Goal: Find specific page/section: Find specific page/section

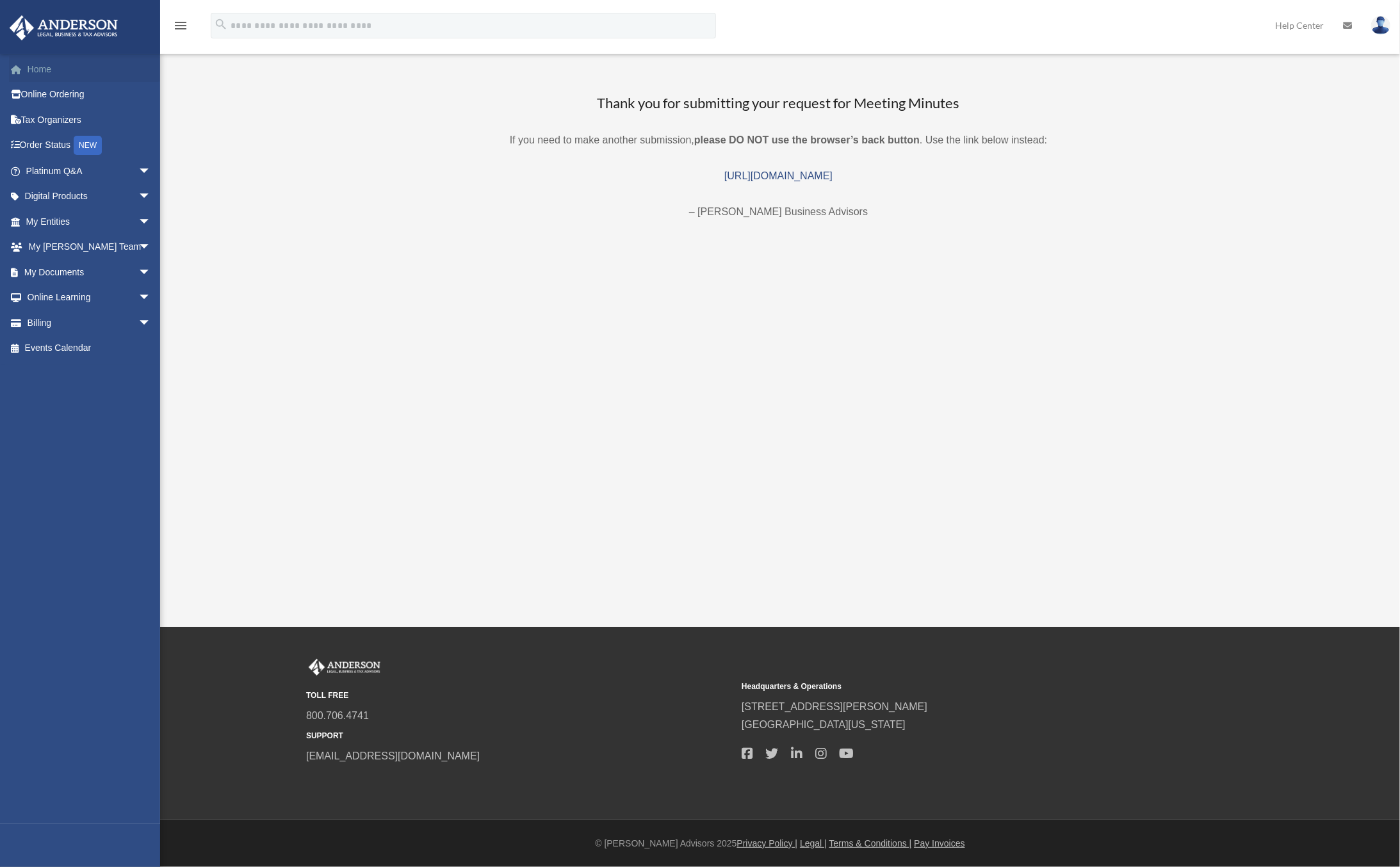
click at [35, 69] on link "Home" at bounding box center [89, 69] width 161 height 25
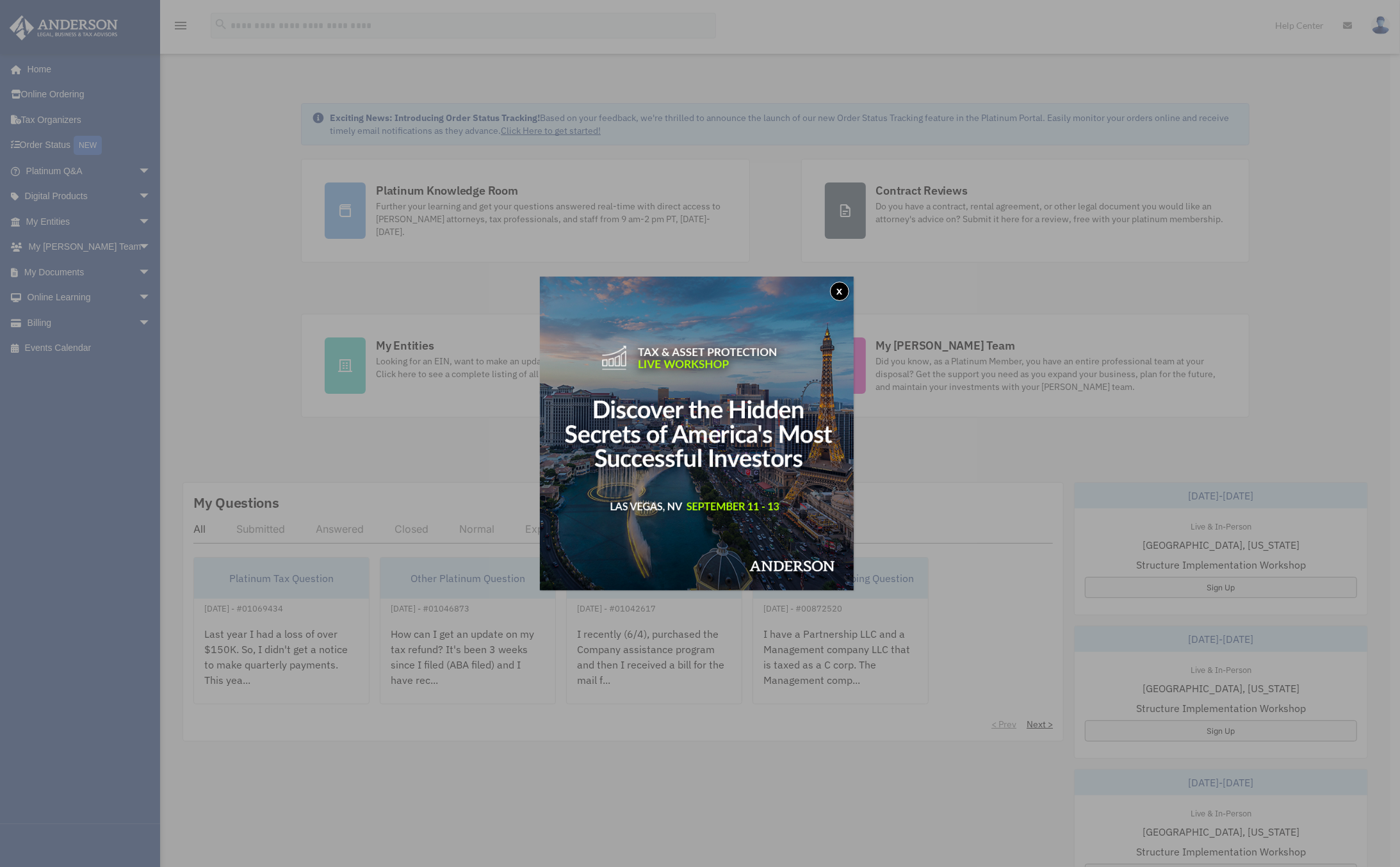
click at [843, 296] on button "x" at bounding box center [839, 291] width 19 height 19
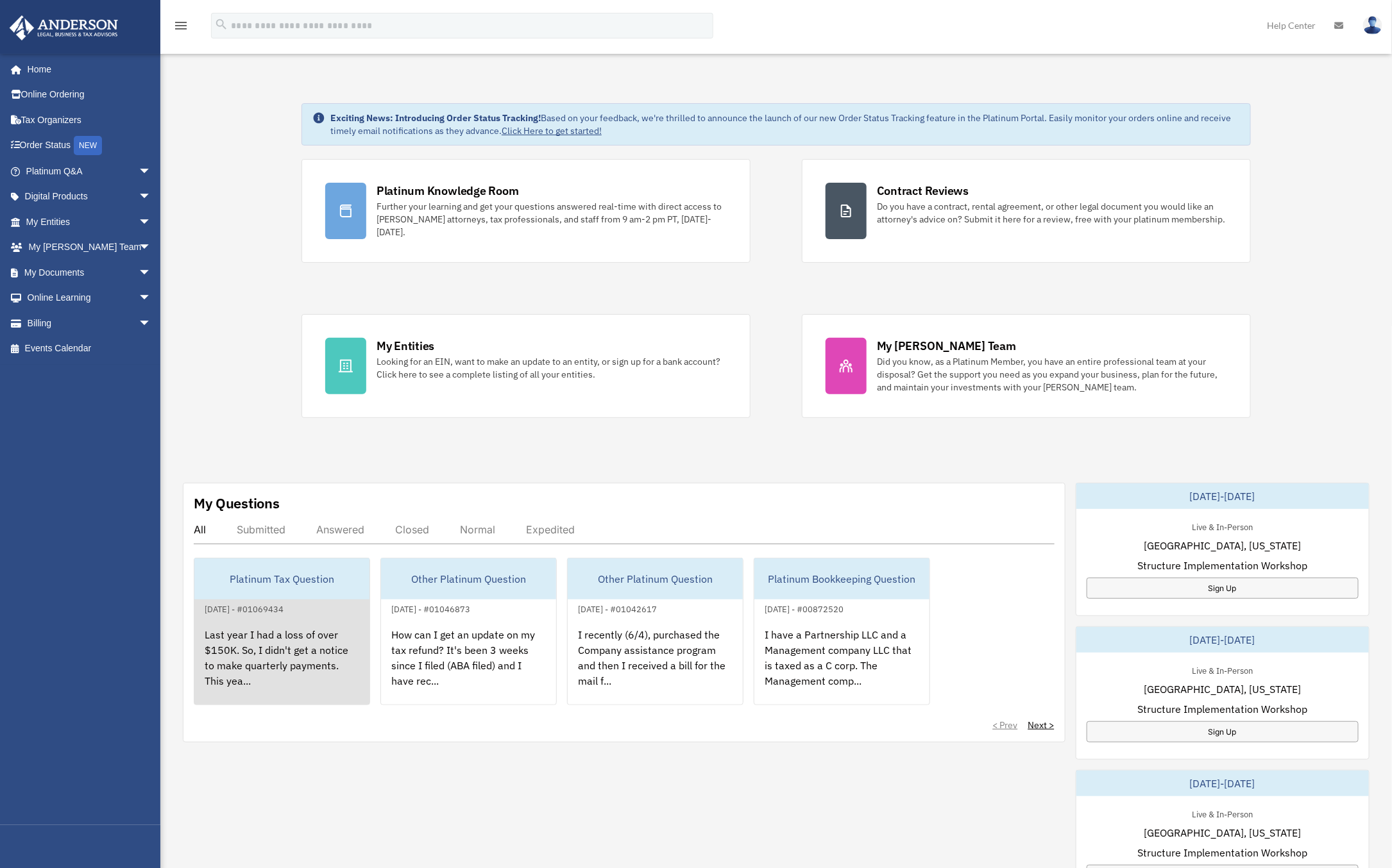
click at [296, 649] on div "Last year I had a loss of over $150K. So, I didn't get a notice to make quarter…" at bounding box center [282, 667] width 175 height 100
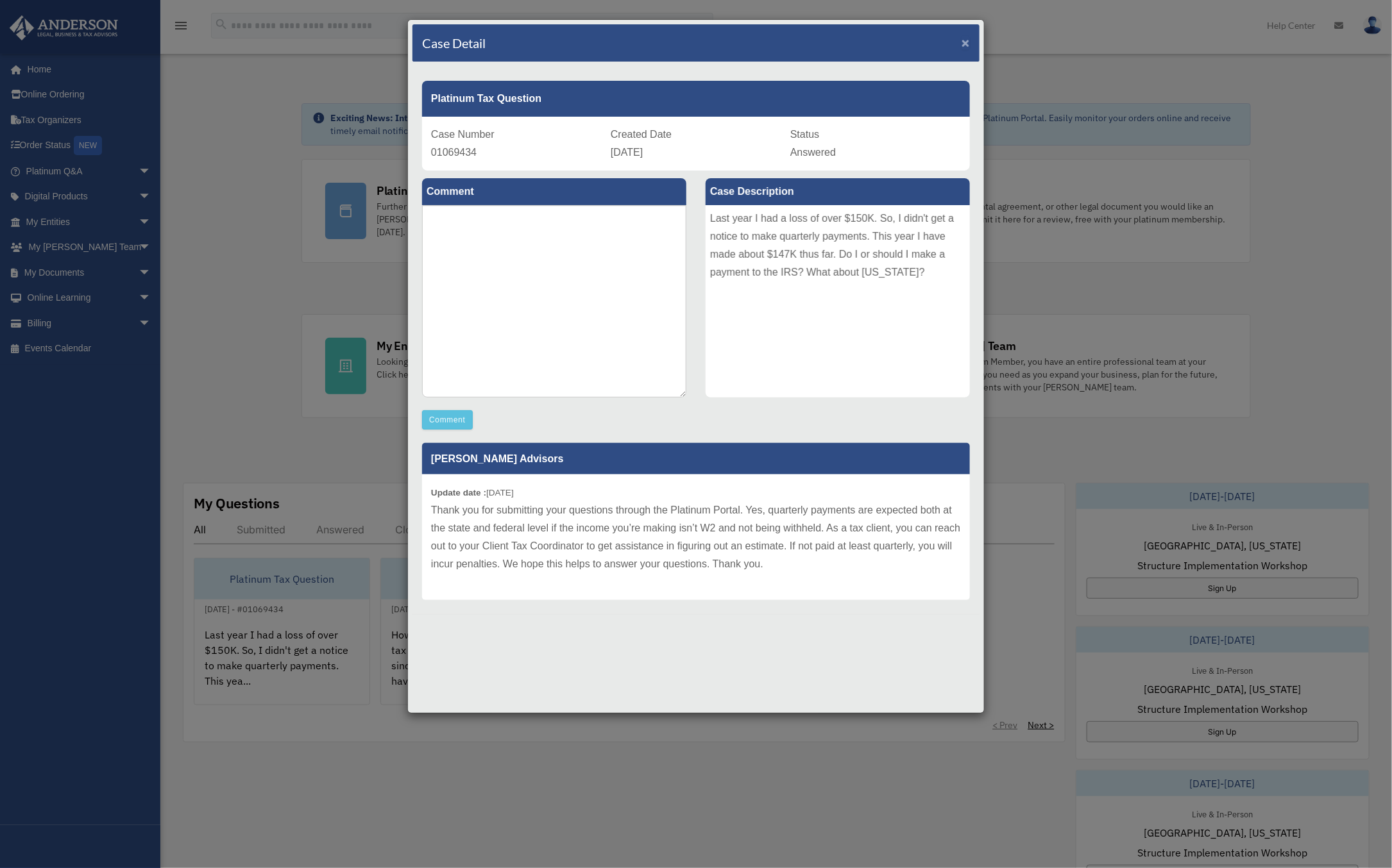
click at [965, 42] on span "×" at bounding box center [966, 43] width 8 height 15
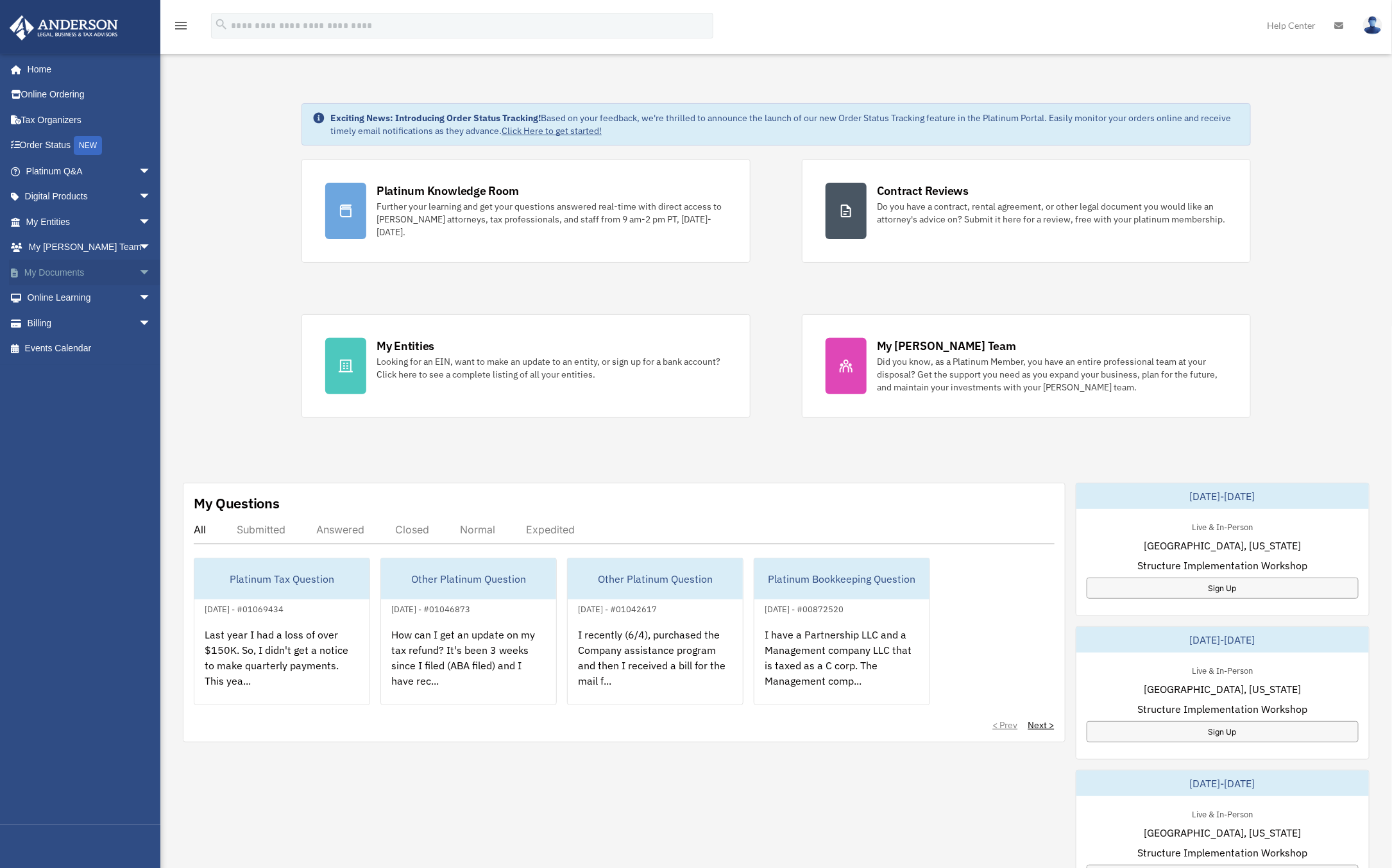
click at [138, 271] on span "arrow_drop_down" at bounding box center [151, 273] width 25 height 26
click at [57, 298] on link "Box" at bounding box center [94, 298] width 152 height 25
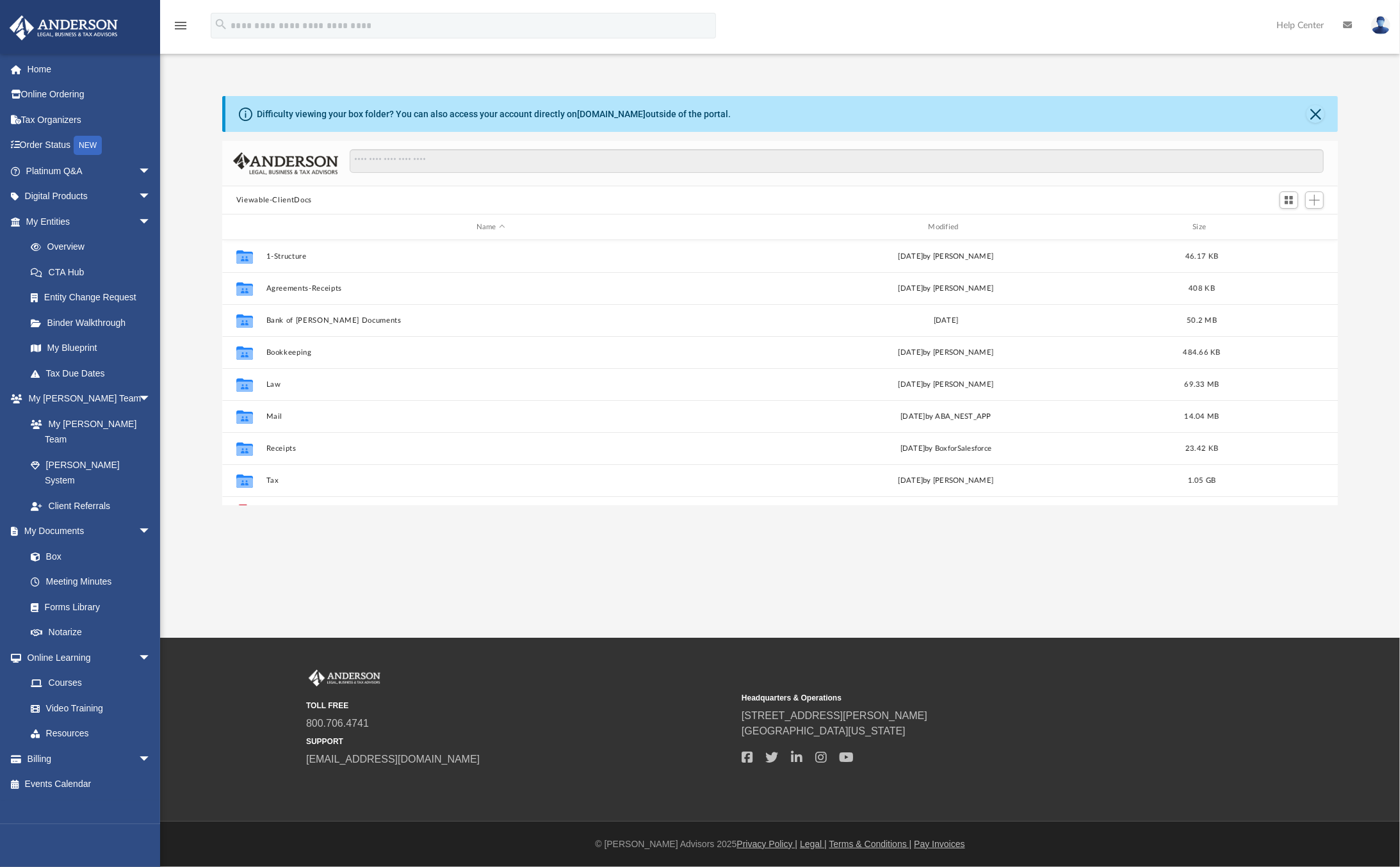
scroll to position [280, 1105]
click at [952, 227] on div "Modified" at bounding box center [946, 227] width 450 height 11
click at [950, 224] on div "Modified" at bounding box center [946, 227] width 450 height 11
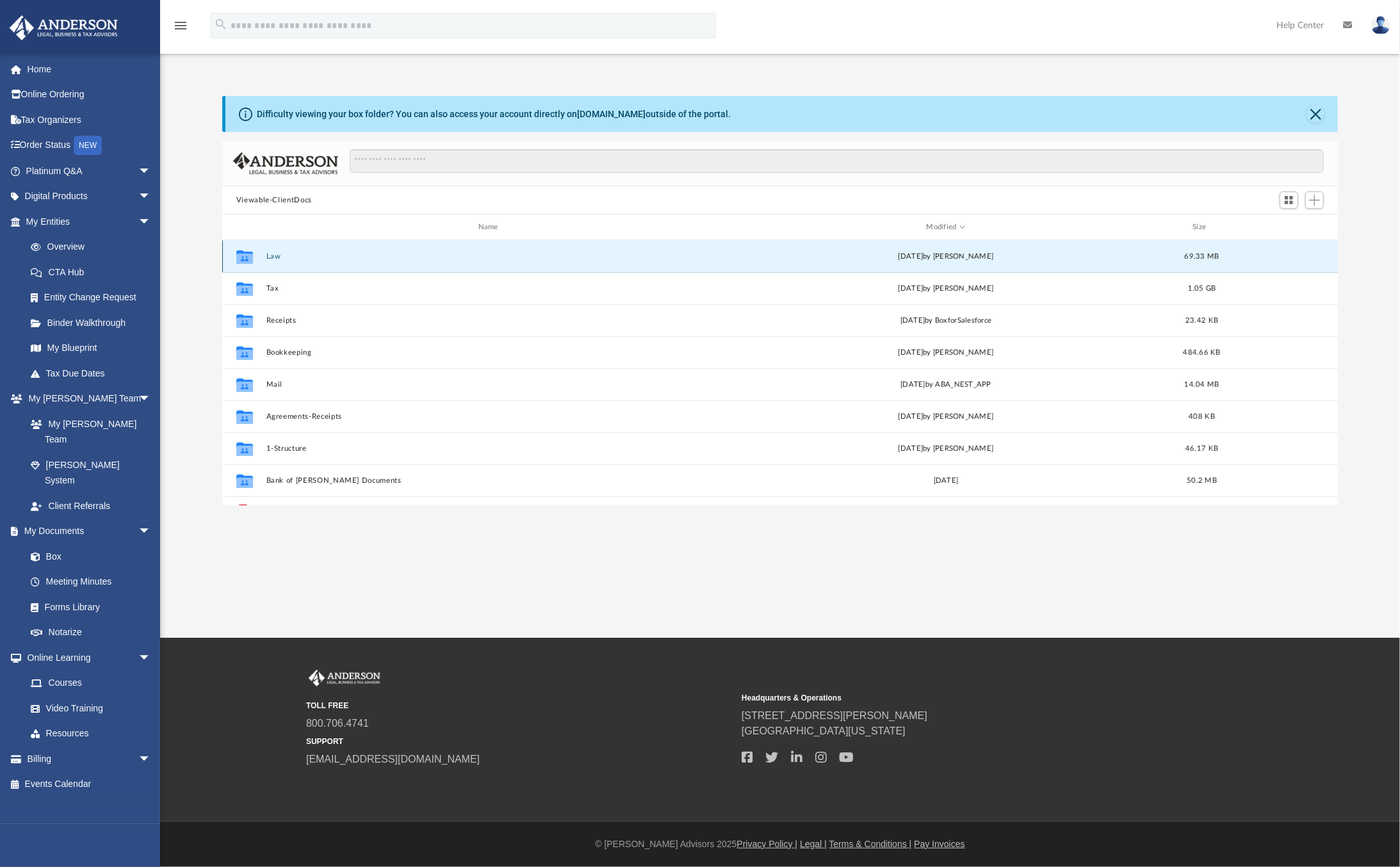
click at [273, 252] on button "Law" at bounding box center [490, 256] width 450 height 8
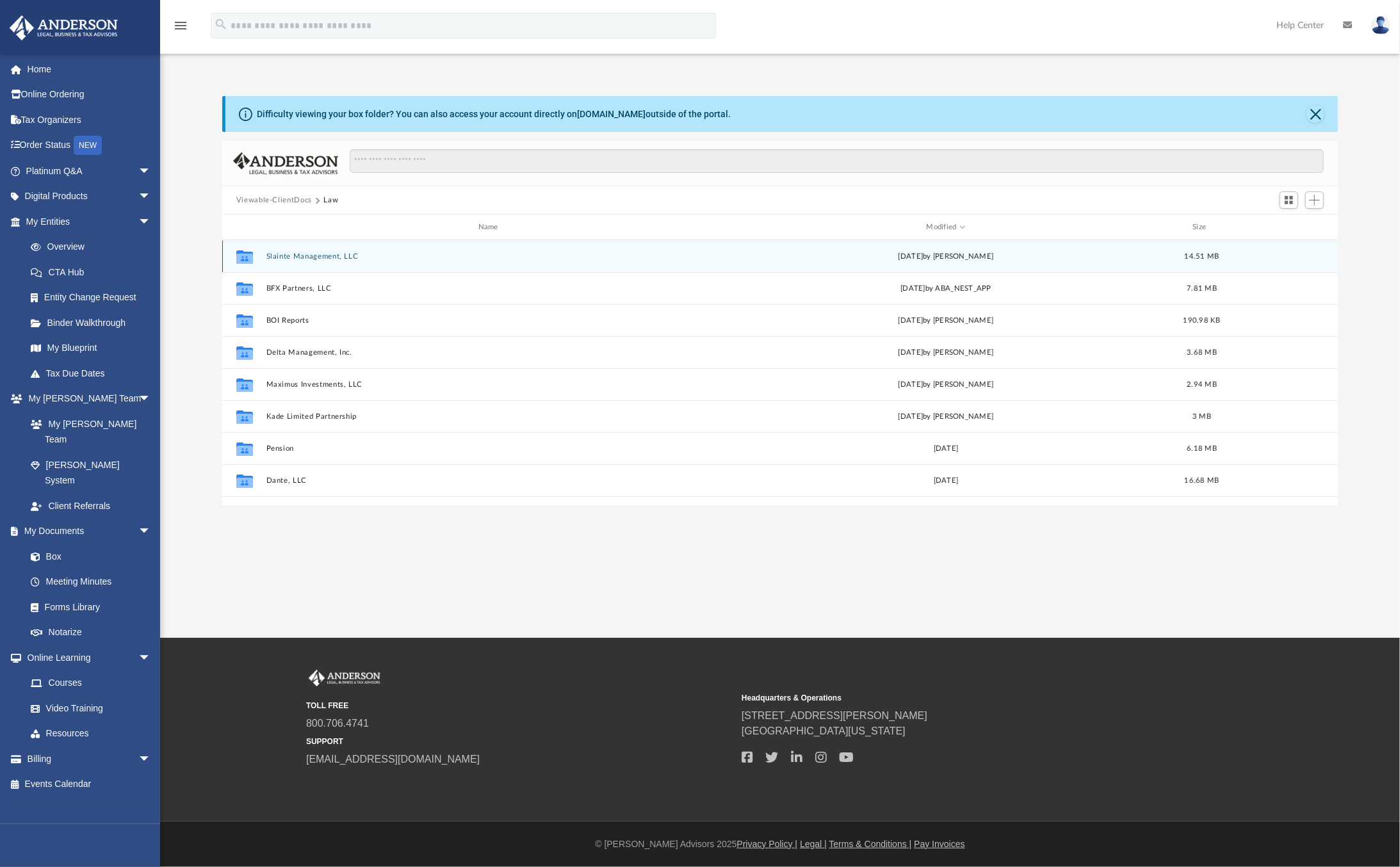
click at [326, 253] on button "Slainte Management, LLC" at bounding box center [490, 256] width 450 height 8
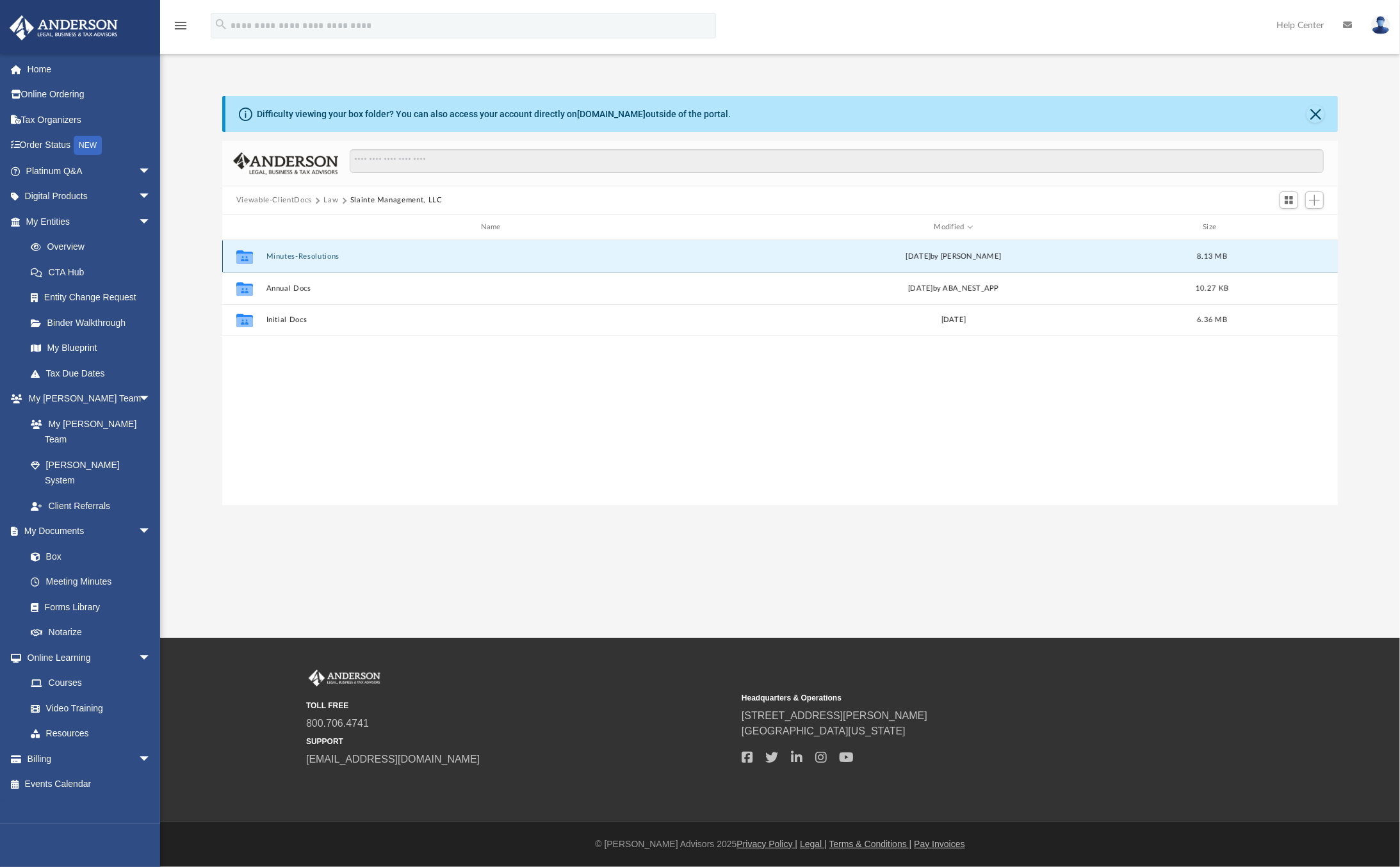
click at [326, 253] on button "Minutes-Resolutions" at bounding box center [492, 256] width 454 height 8
